Goal: Check status: Check status

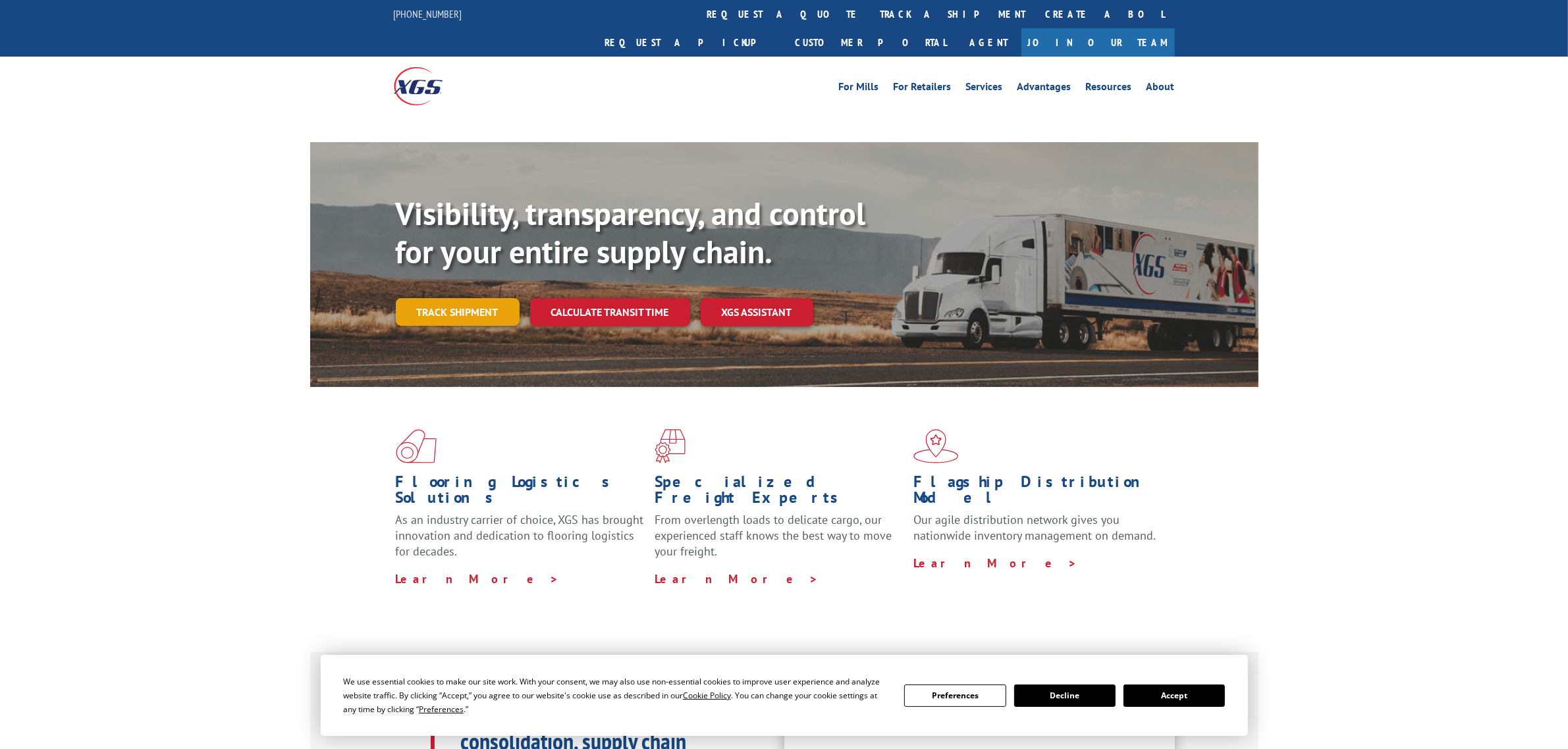
click at [465, 299] on link "Track shipment" at bounding box center [457, 312] width 124 height 28
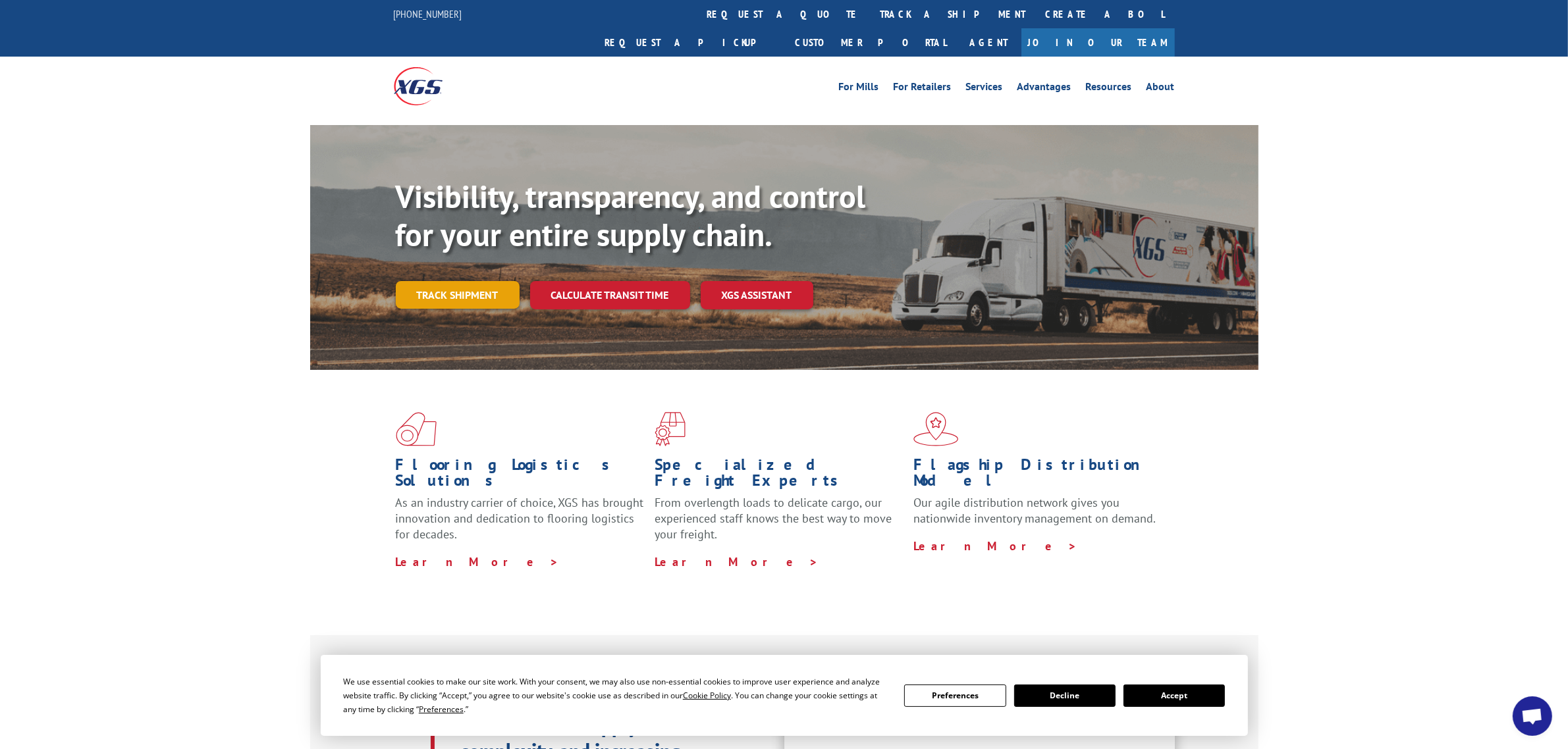
click at [457, 281] on link "Track shipment" at bounding box center [457, 294] width 124 height 28
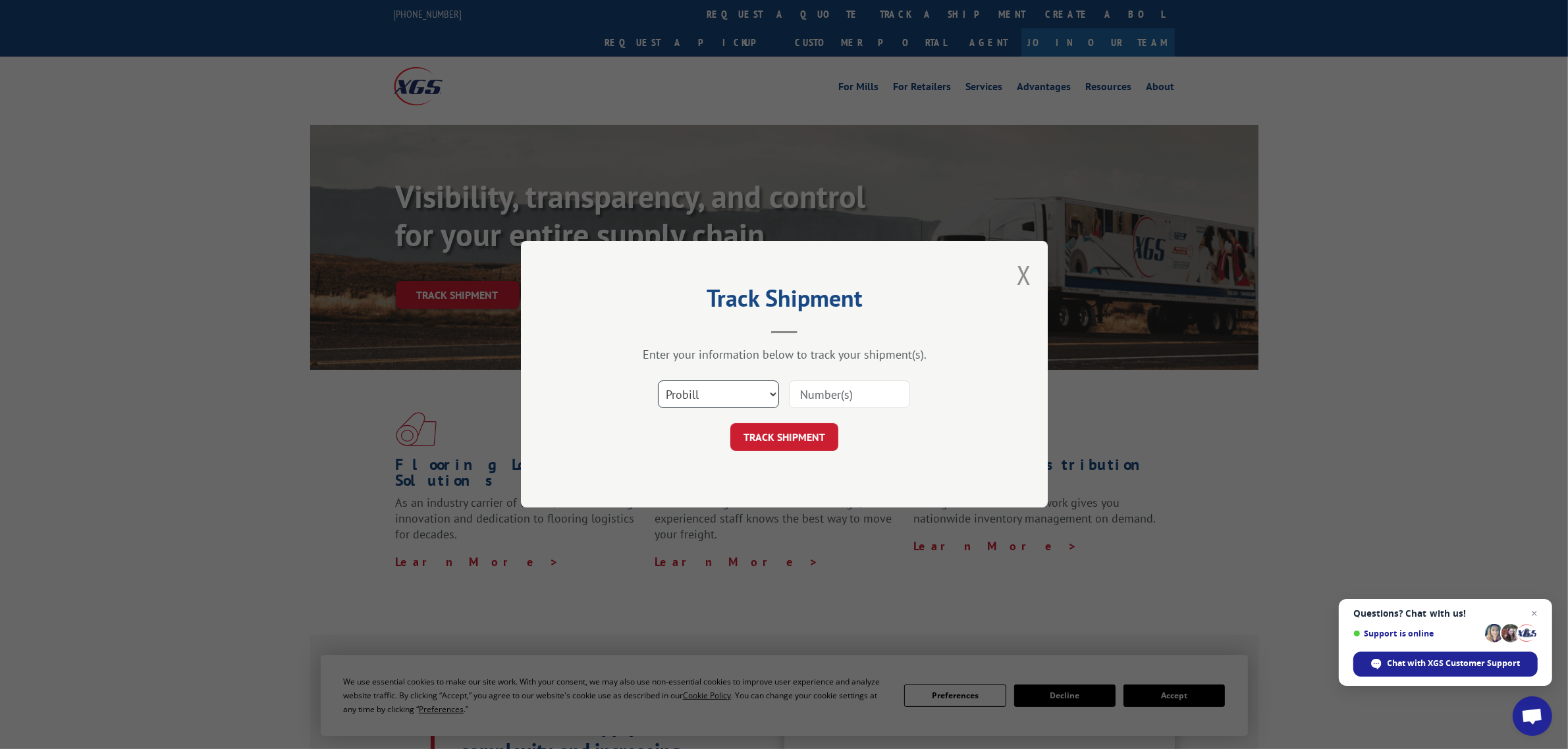
click at [692, 405] on select "Select category... Probill BOL PO" at bounding box center [718, 395] width 121 height 28
select select "po"
click at [658, 381] on select "Select category... Probill BOL PO" at bounding box center [718, 395] width 121 height 28
paste input "04514675"
type input "04514675"
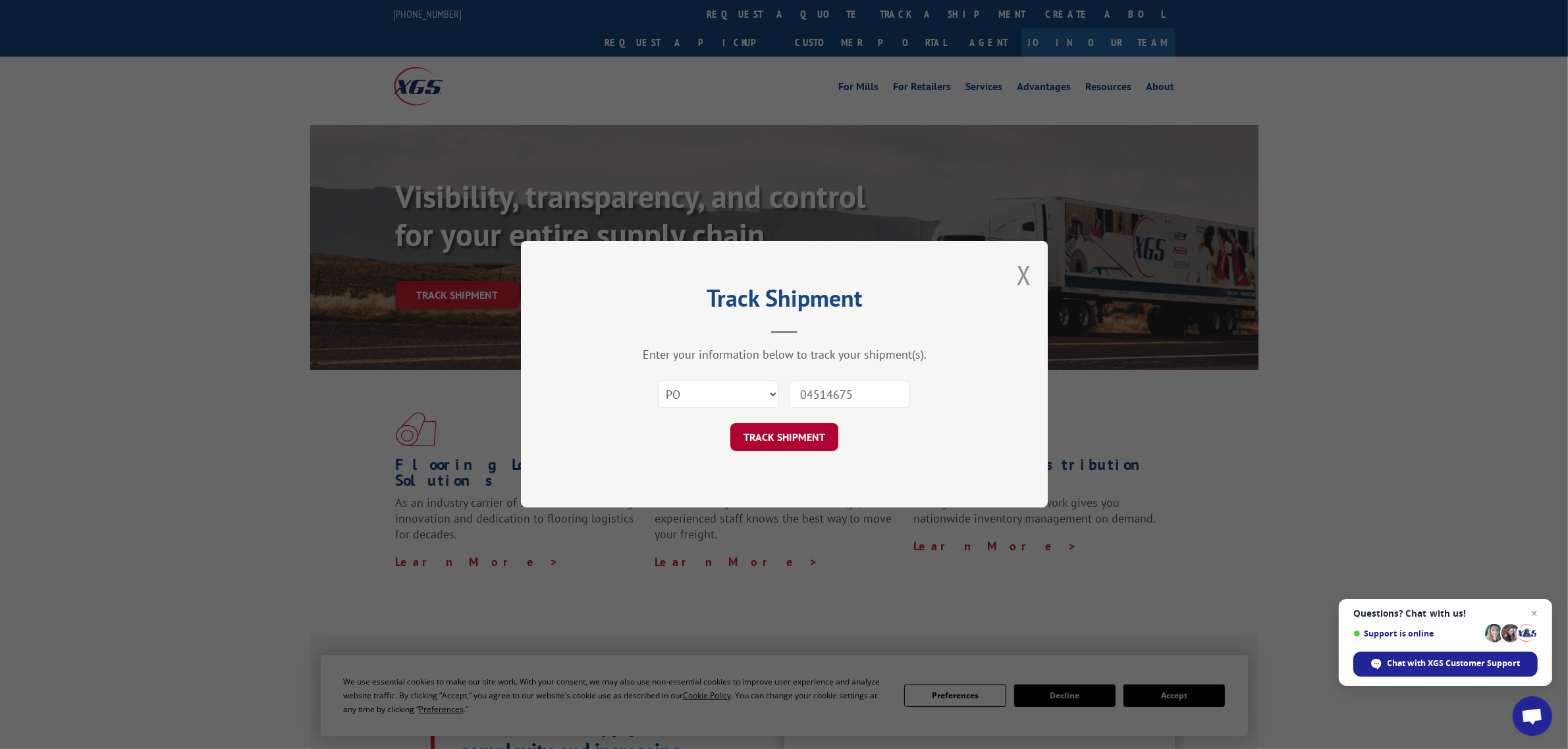
click at [770, 445] on button "TRACK SHIPMENT" at bounding box center [784, 438] width 108 height 28
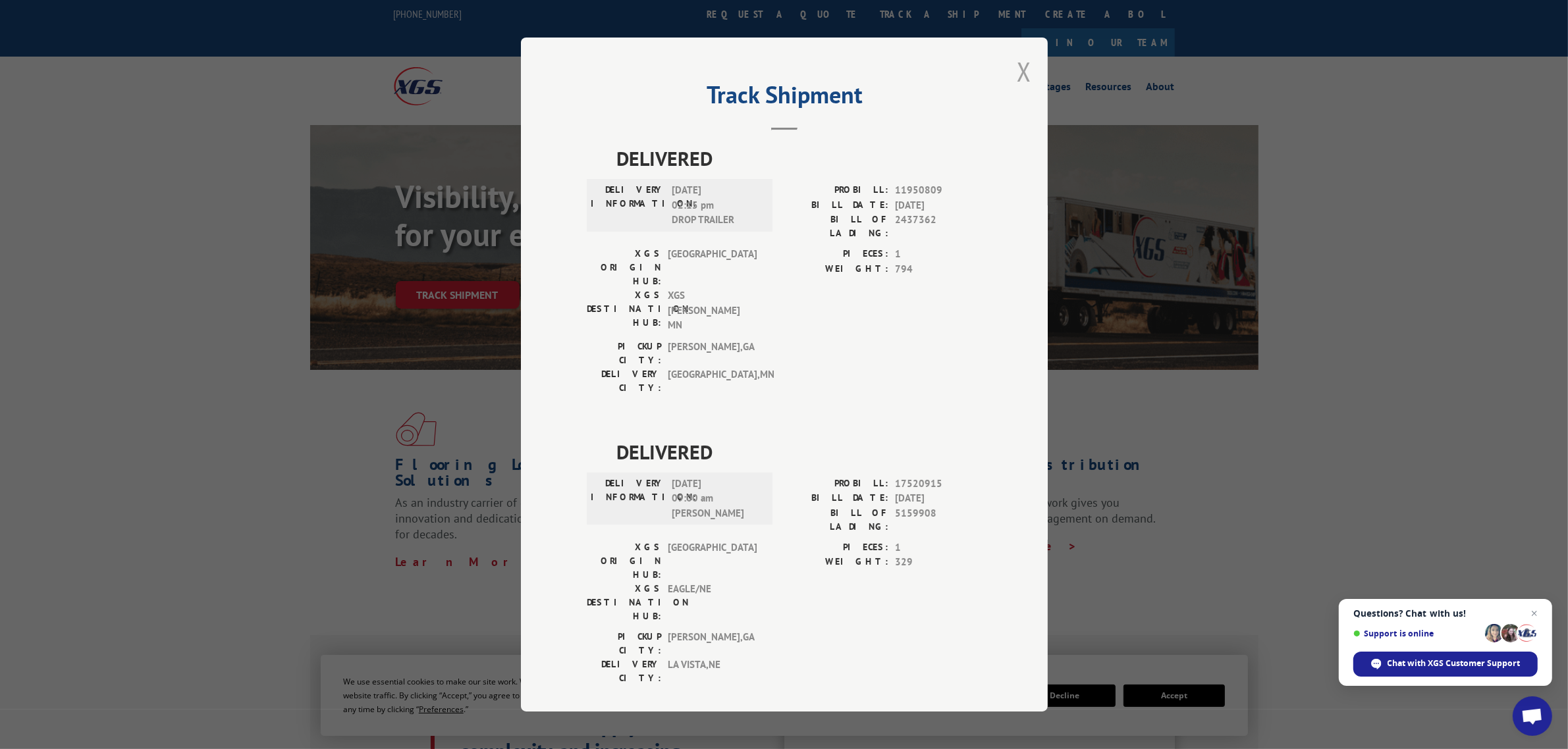
click at [1021, 89] on button "Close modal" at bounding box center [1024, 71] width 15 height 35
